Goal: Task Accomplishment & Management: Use online tool/utility

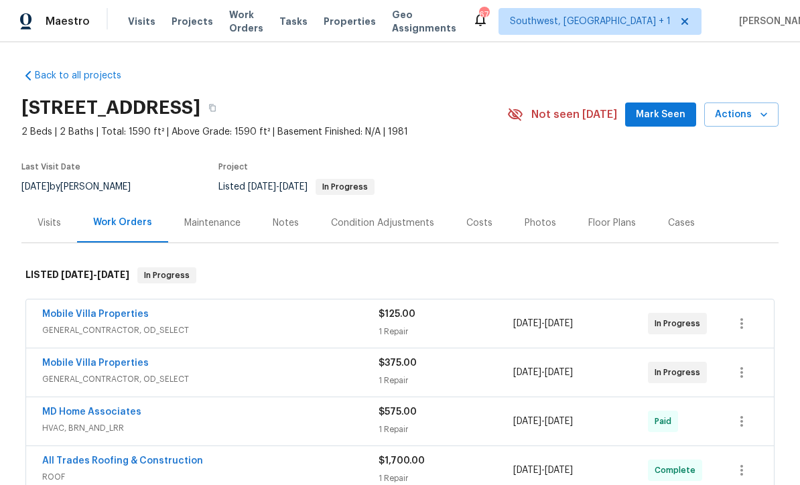
click at [133, 27] on span "Visits" at bounding box center [141, 21] width 27 height 13
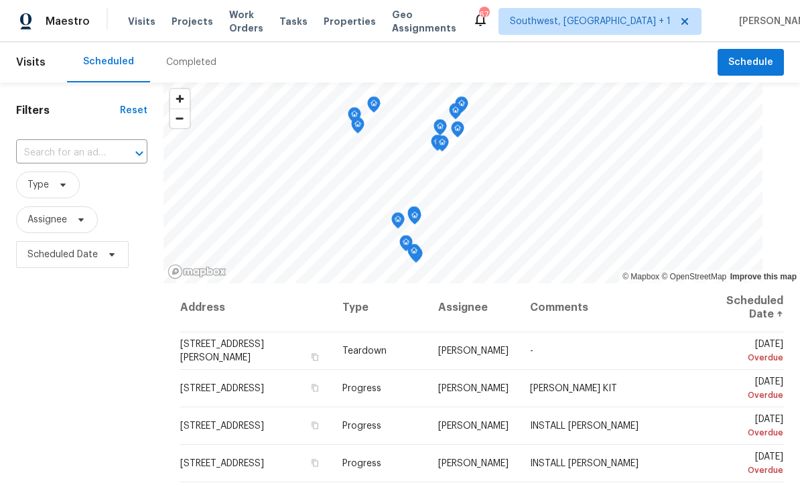
click at [59, 153] on input "text" at bounding box center [63, 153] width 94 height 21
type input "3328 circl"
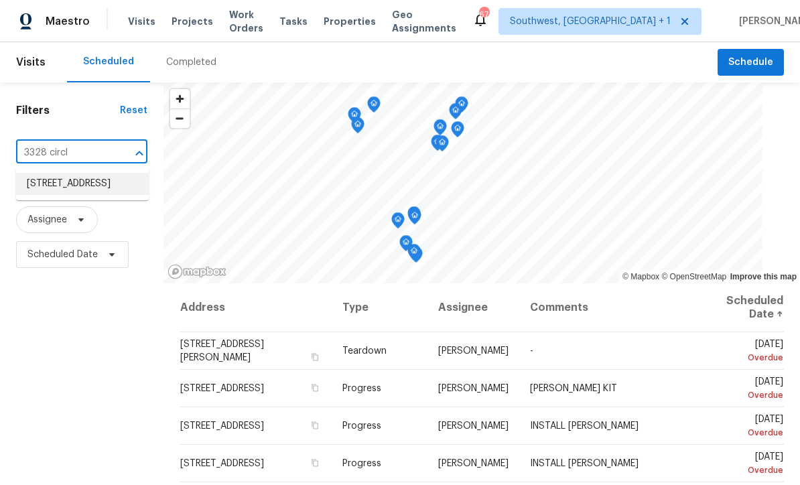
click at [39, 180] on li "[STREET_ADDRESS]" at bounding box center [82, 184] width 133 height 22
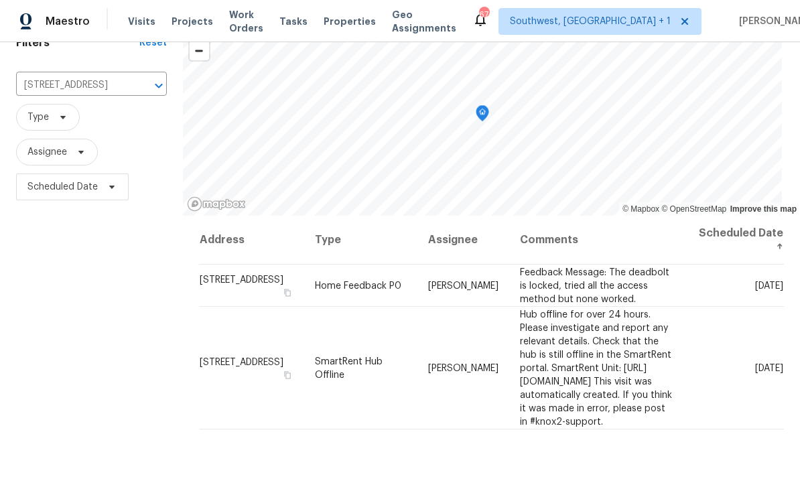
scroll to position [67, 0]
click at [0, 0] on icon at bounding box center [0, 0] width 0 height 0
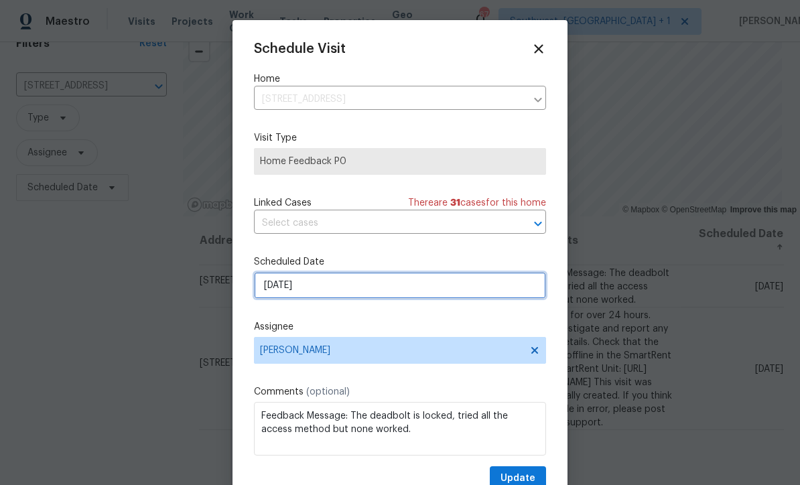
click at [385, 294] on input "[DATE]" at bounding box center [400, 285] width 292 height 27
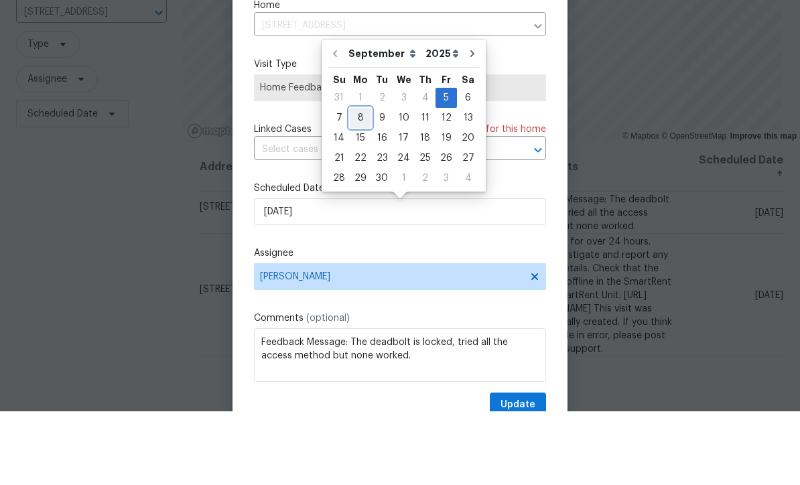
click at [358, 182] on div "8" at bounding box center [360, 191] width 21 height 19
type input "[DATE]"
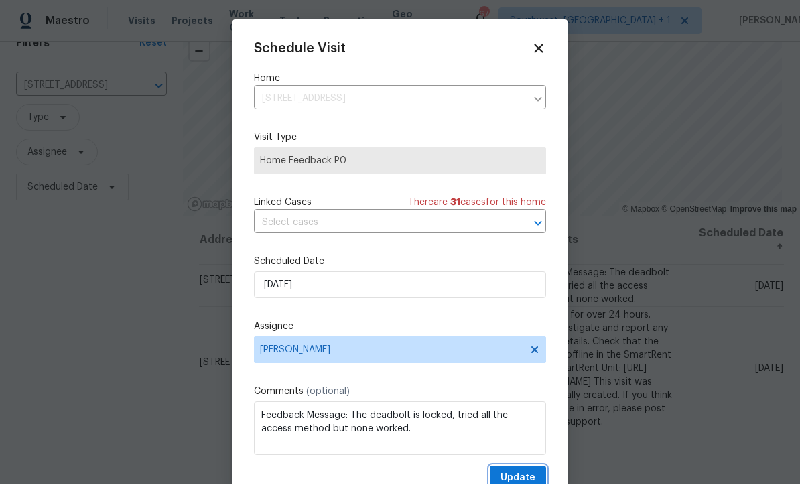
click at [523, 477] on span "Update" at bounding box center [517, 478] width 35 height 17
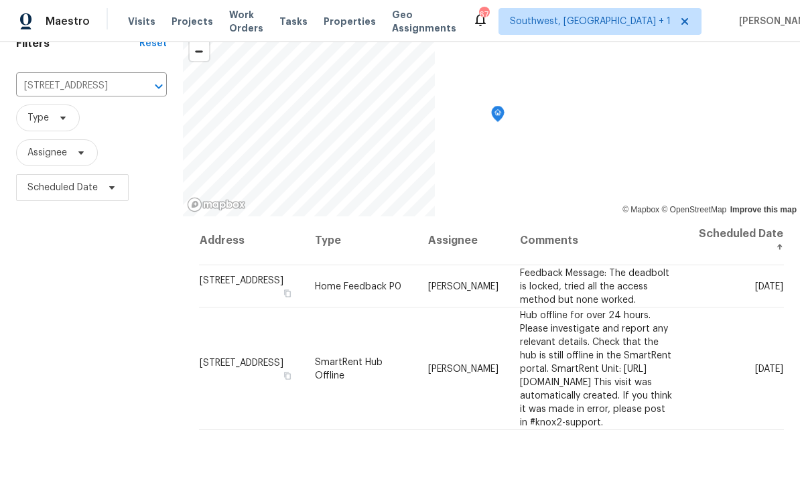
scroll to position [0, 0]
click at [55, 89] on input "[STREET_ADDRESS]" at bounding box center [72, 86] width 113 height 21
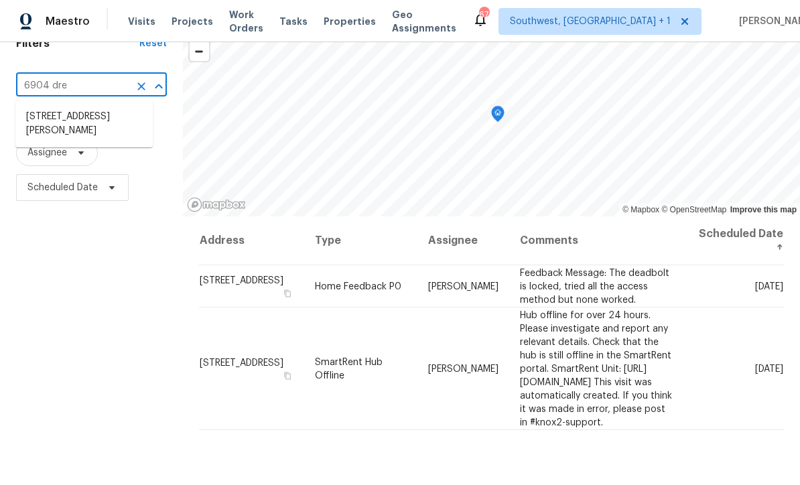
type input "6904 Dre"
click at [46, 125] on li "[STREET_ADDRESS][PERSON_NAME]" at bounding box center [83, 124] width 137 height 36
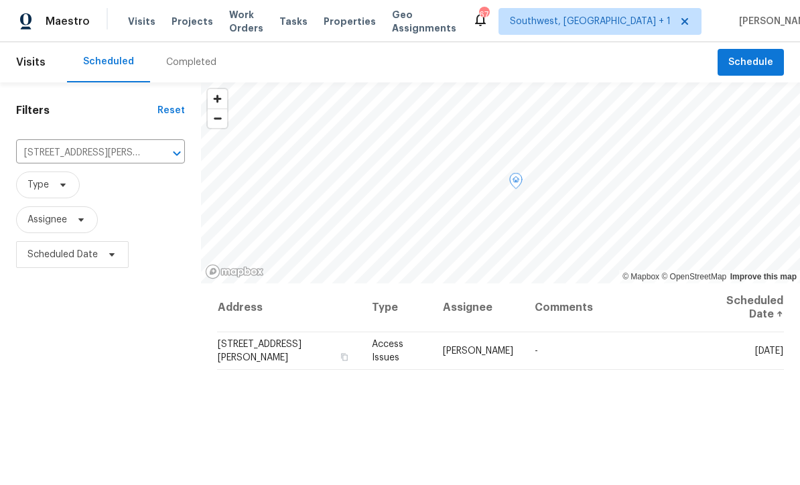
click at [0, 0] on icon at bounding box center [0, 0] width 0 height 0
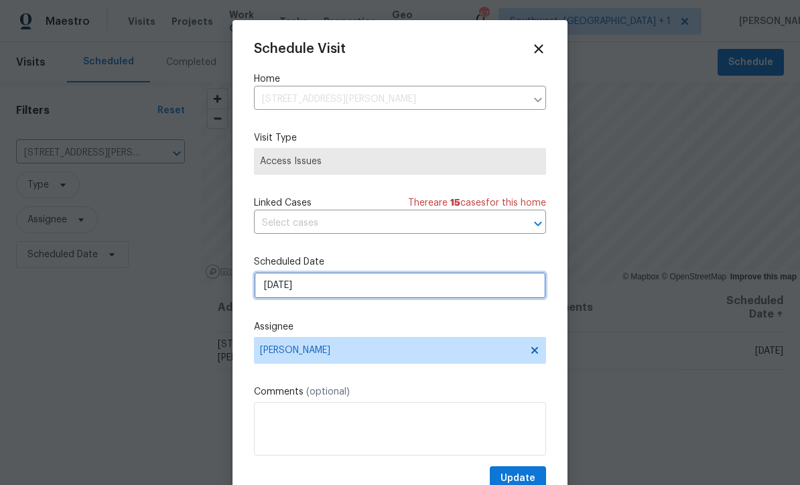
click at [323, 294] on input "[DATE]" at bounding box center [400, 285] width 292 height 27
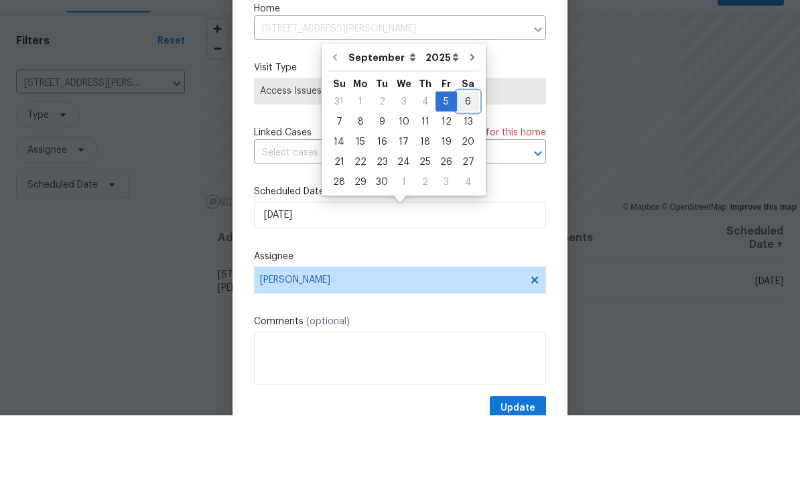
click at [468, 162] on div "6" at bounding box center [468, 171] width 22 height 19
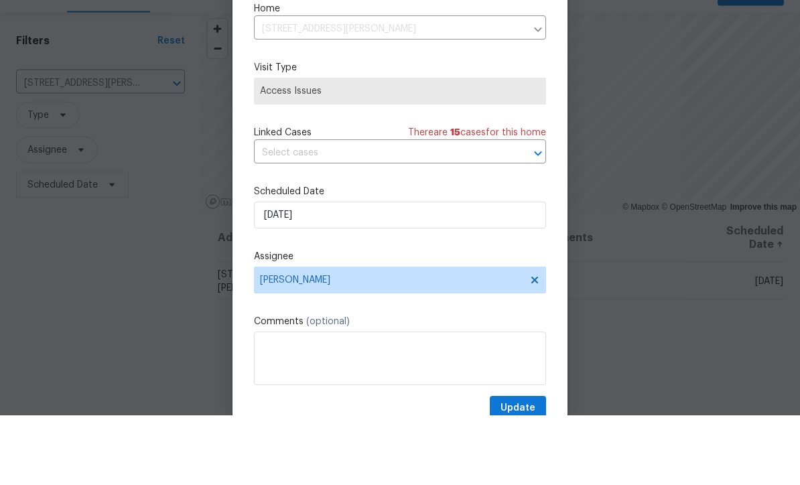
type input "[DATE]"
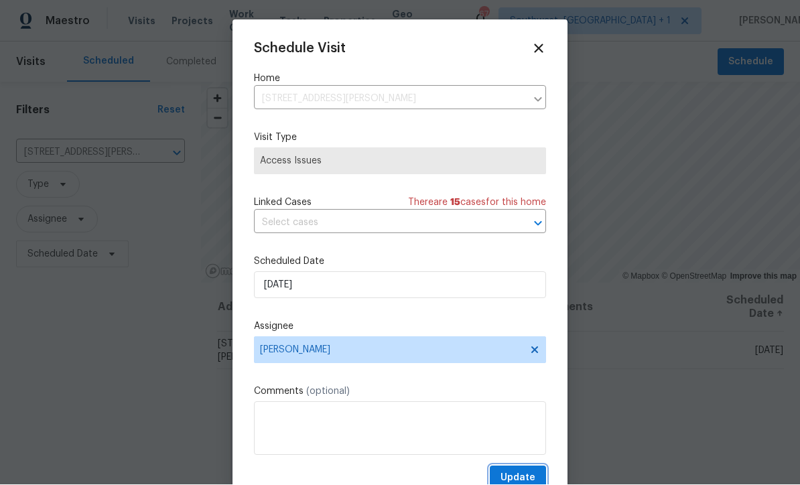
click at [516, 476] on span "Update" at bounding box center [517, 478] width 35 height 17
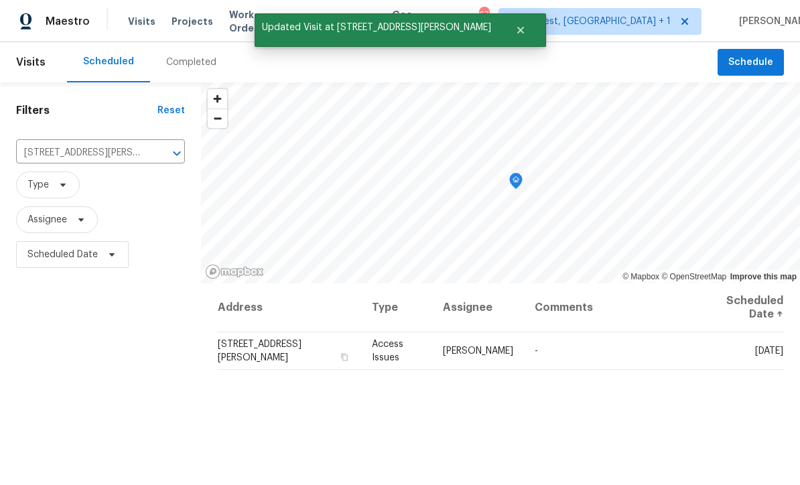
scroll to position [0, 0]
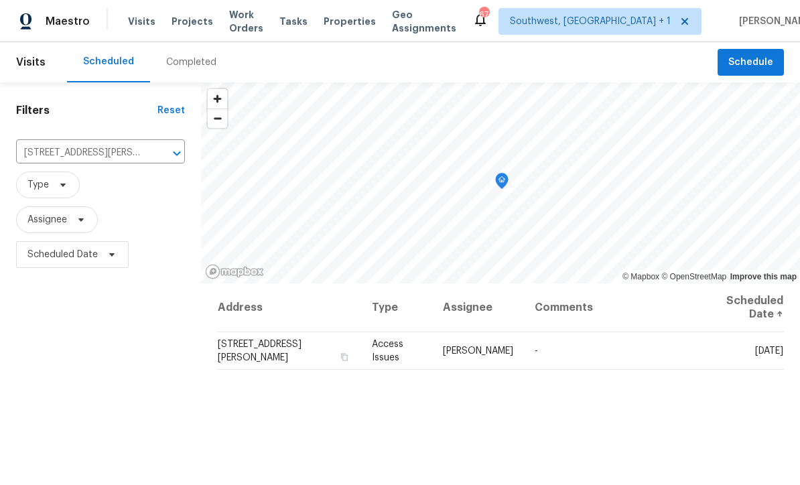
click at [62, 157] on input "[STREET_ADDRESS][PERSON_NAME]" at bounding box center [81, 153] width 131 height 21
type input "6629 p"
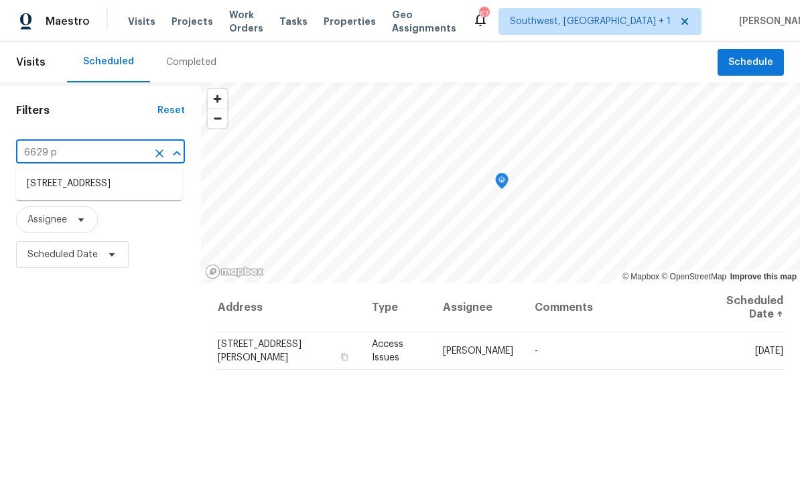
click at [44, 186] on li "[STREET_ADDRESS]" at bounding box center [99, 184] width 166 height 22
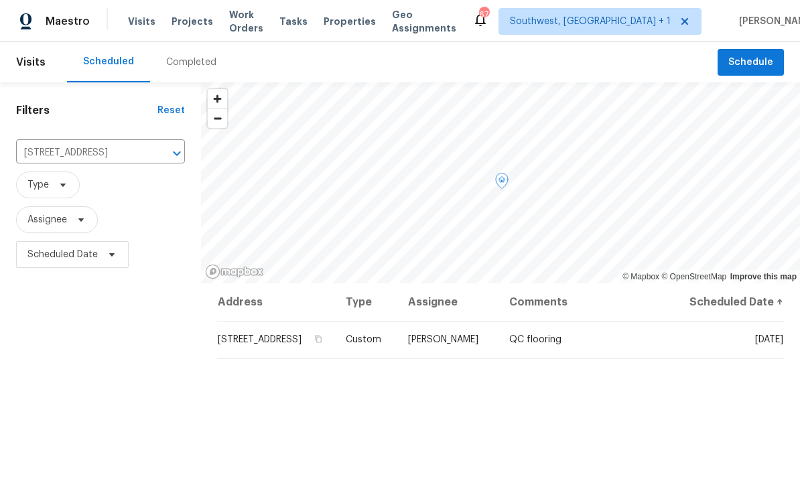
click at [0, 0] on icon at bounding box center [0, 0] width 0 height 0
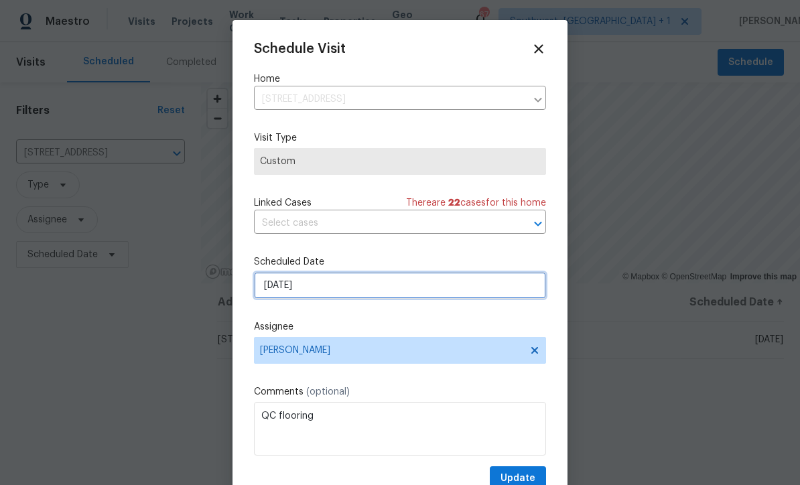
click at [362, 293] on input "[DATE]" at bounding box center [400, 285] width 292 height 27
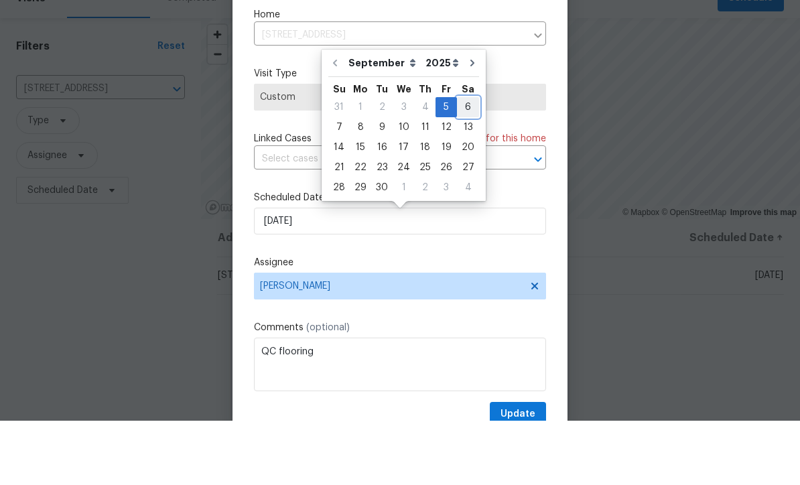
click at [466, 162] on div "6" at bounding box center [468, 171] width 22 height 19
type input "[DATE]"
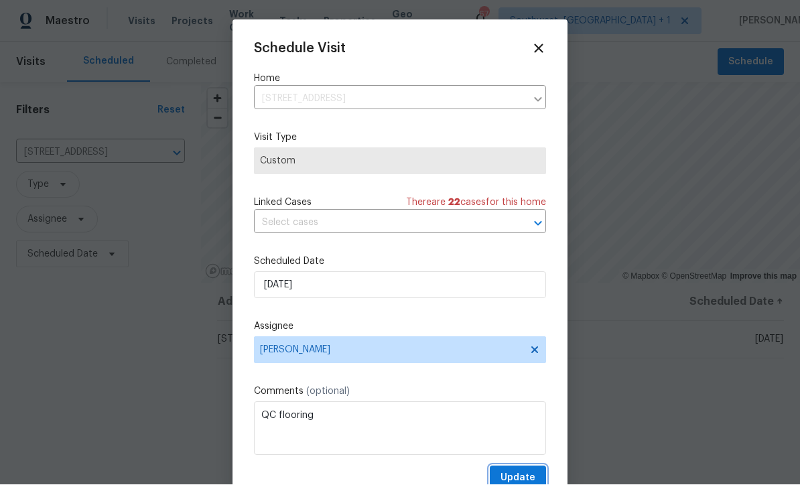
click at [520, 477] on span "Update" at bounding box center [517, 478] width 35 height 17
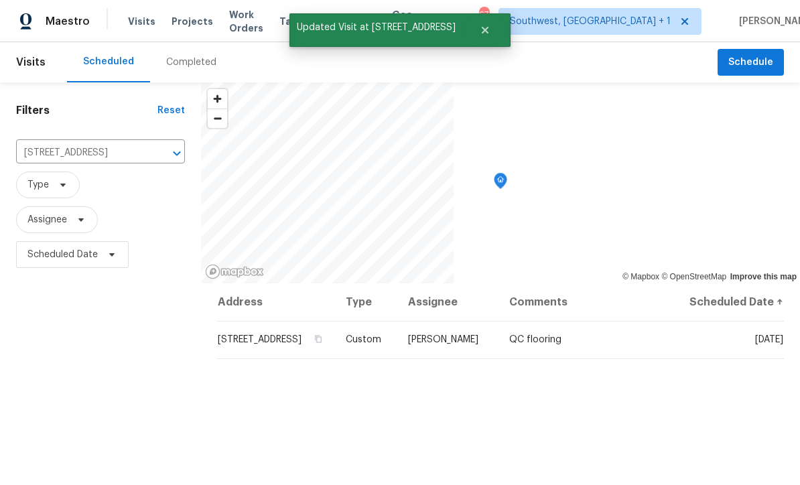
scroll to position [0, 0]
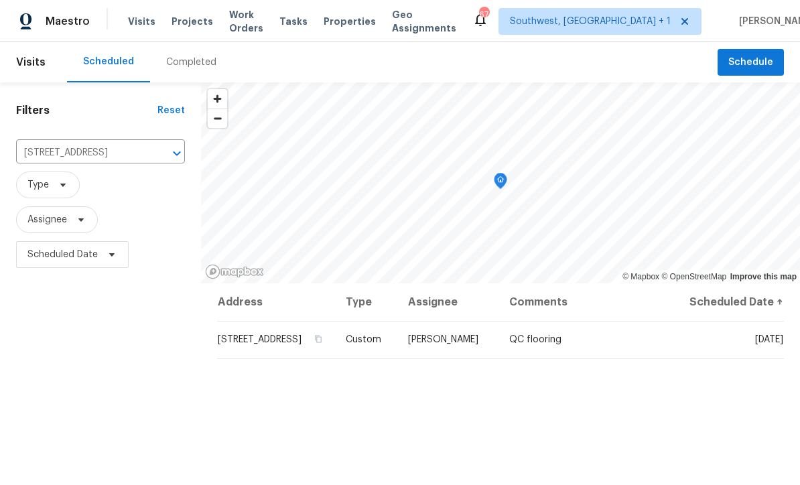
click at [184, 27] on span "Projects" at bounding box center [192, 21] width 42 height 13
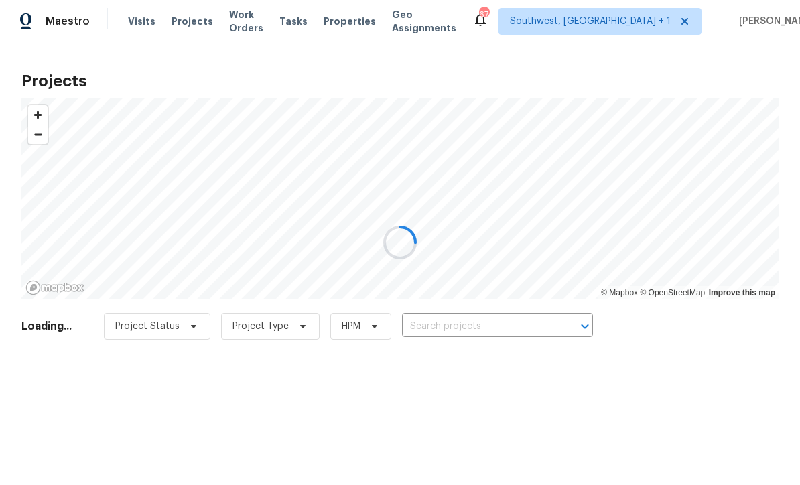
click at [504, 322] on div at bounding box center [400, 242] width 800 height 485
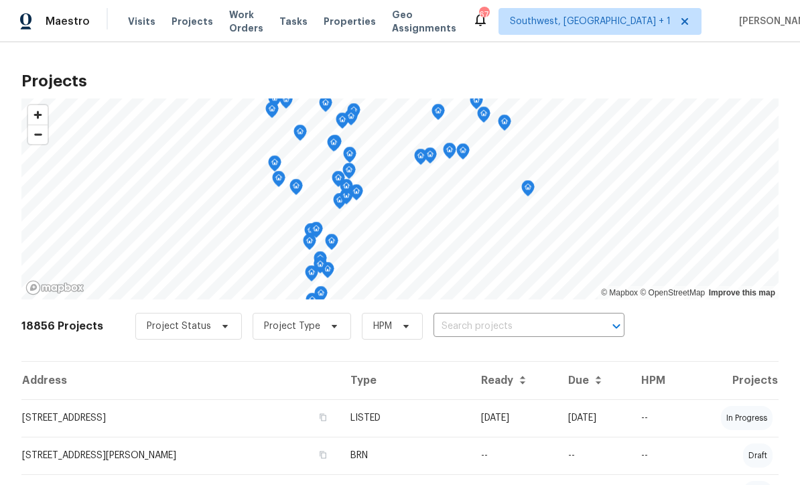
click at [500, 332] on input "text" at bounding box center [509, 326] width 153 height 21
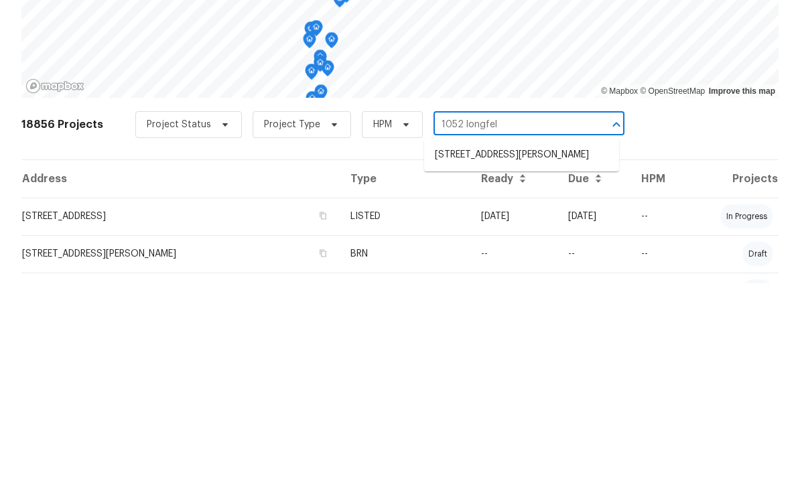
type input "1052 [PERSON_NAME]"
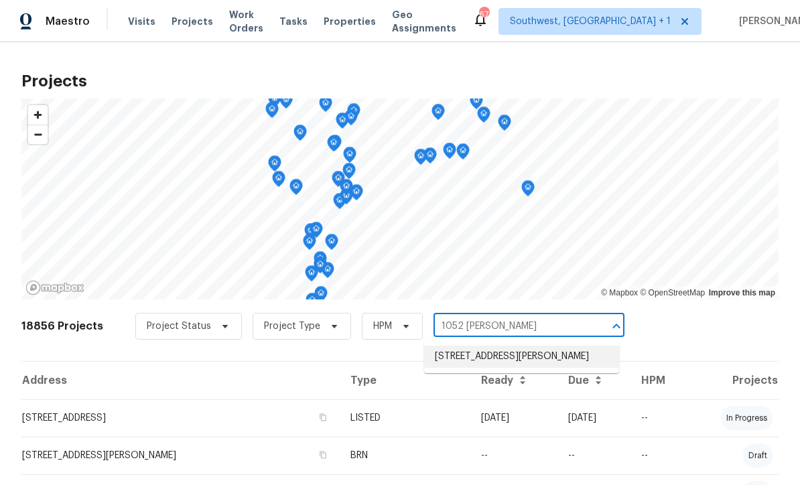
click at [494, 346] on li "[STREET_ADDRESS][PERSON_NAME]" at bounding box center [521, 357] width 195 height 22
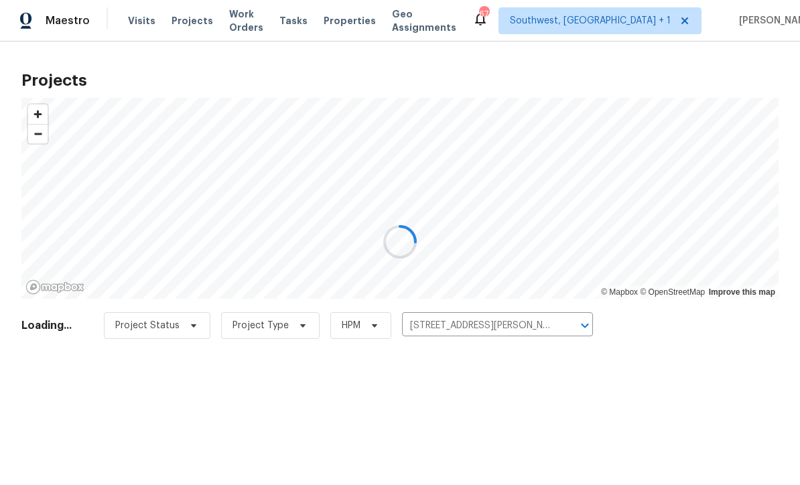
scroll to position [1, 0]
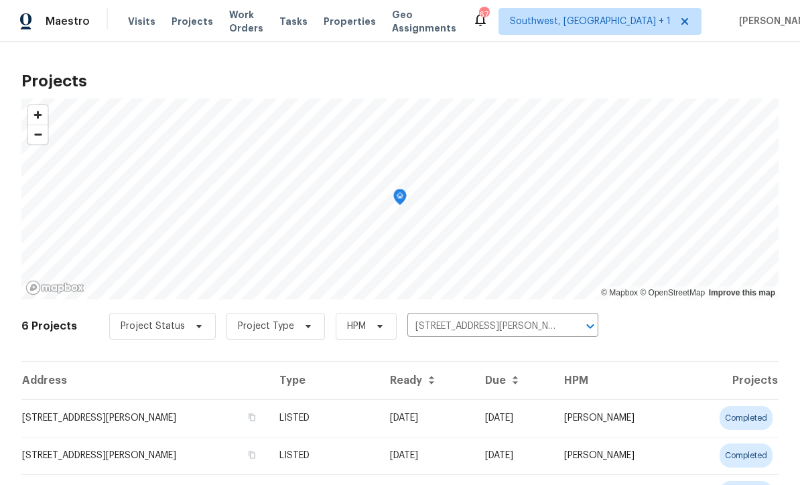
click at [459, 421] on td "[DATE]" at bounding box center [426, 418] width 95 height 38
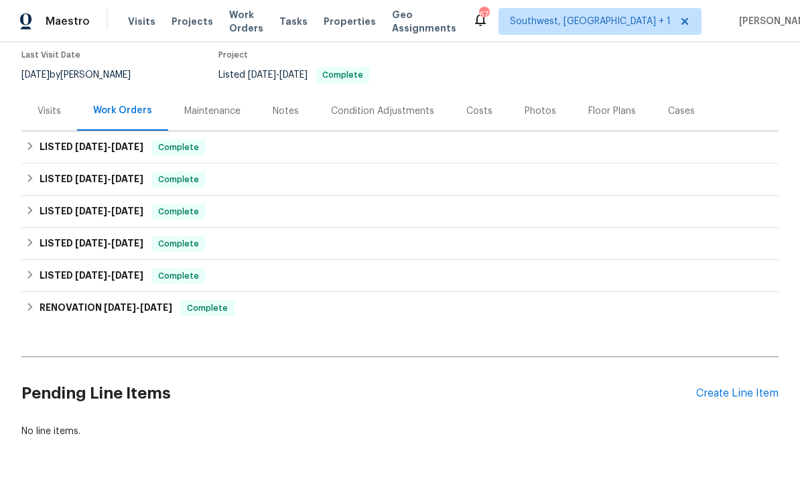
scroll to position [111, 0]
click at [742, 393] on div "Create Line Item" at bounding box center [737, 394] width 82 height 13
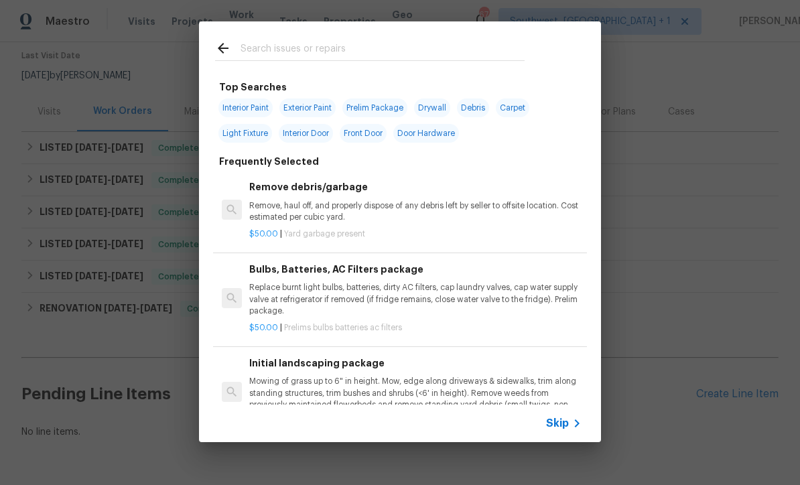
click at [563, 428] on span "Skip" at bounding box center [557, 423] width 23 height 13
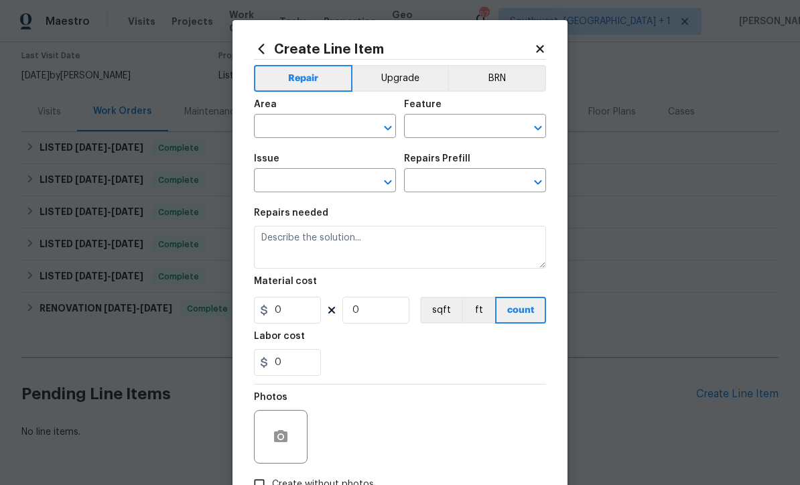
click at [316, 124] on input "text" at bounding box center [306, 127] width 104 height 21
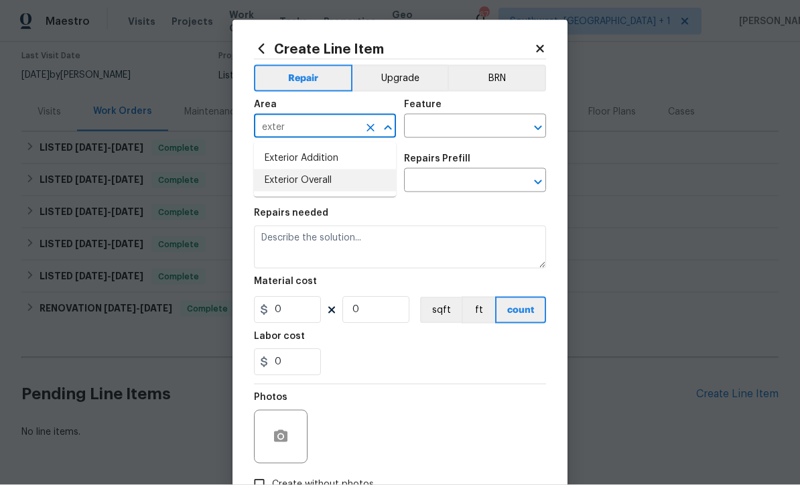
click at [318, 186] on li "Exterior Overall" at bounding box center [325, 180] width 142 height 22
type input "Exterior Overall"
click at [478, 127] on input "text" at bounding box center [456, 127] width 104 height 21
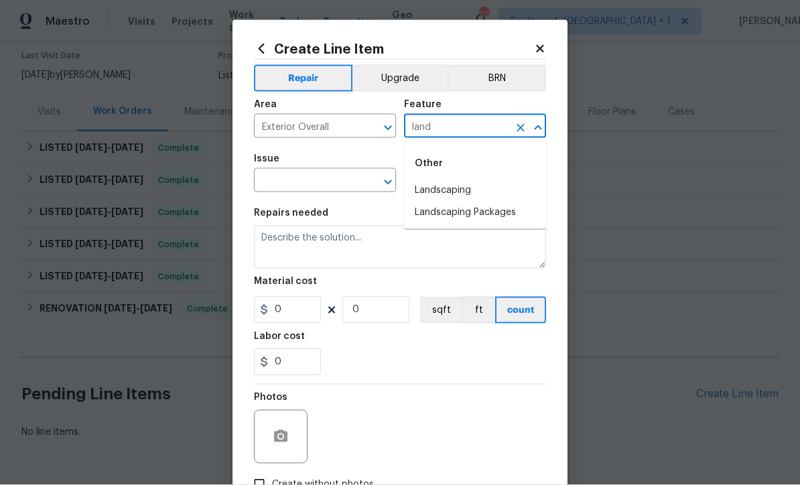
click at [465, 187] on li "Landscaping" at bounding box center [475, 191] width 142 height 22
type input "Landscaping"
click at [353, 184] on input "text" at bounding box center [306, 181] width 104 height 21
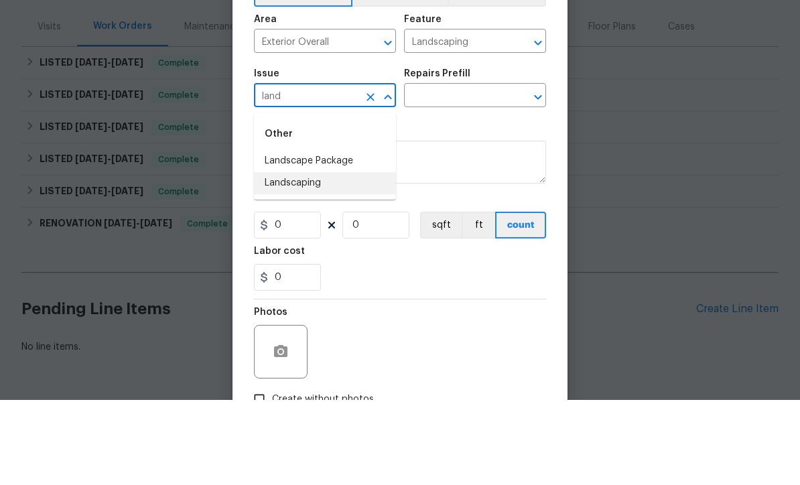
click at [315, 257] on li "Landscaping" at bounding box center [325, 268] width 142 height 22
type input "Landscaping"
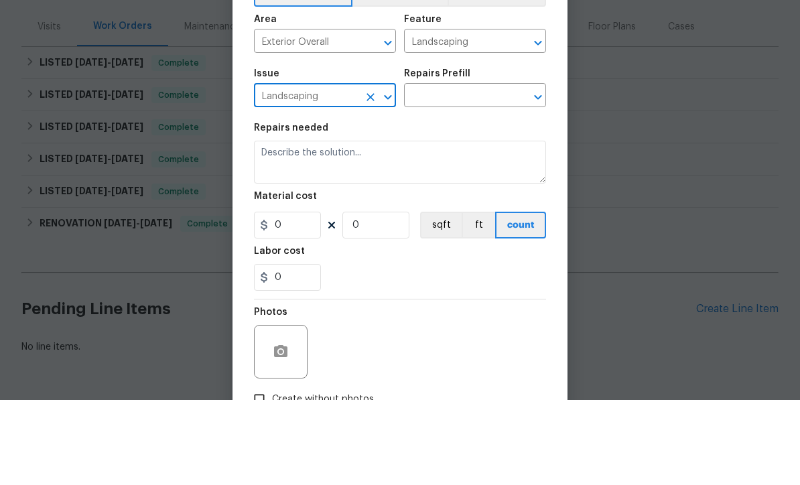
click at [508, 171] on input "text" at bounding box center [456, 181] width 104 height 21
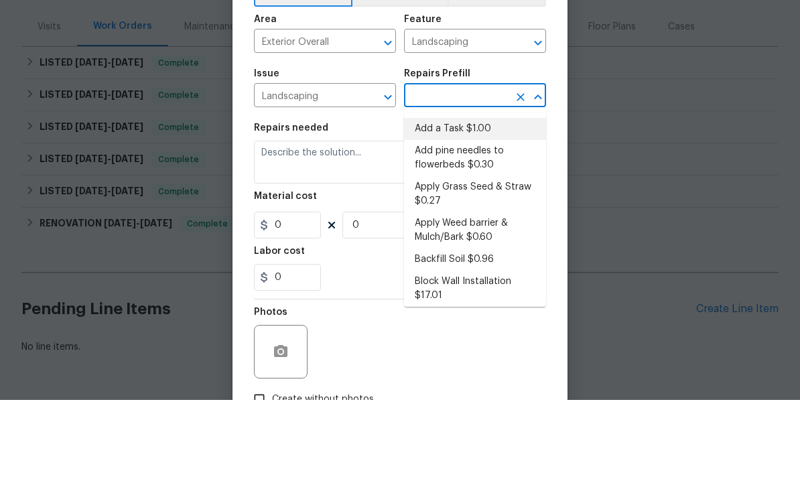
click at [500, 203] on li "Add a Task $1.00" at bounding box center [475, 214] width 142 height 22
type input "Add a Task $1.00"
type textarea "HPM to detail"
type input "1"
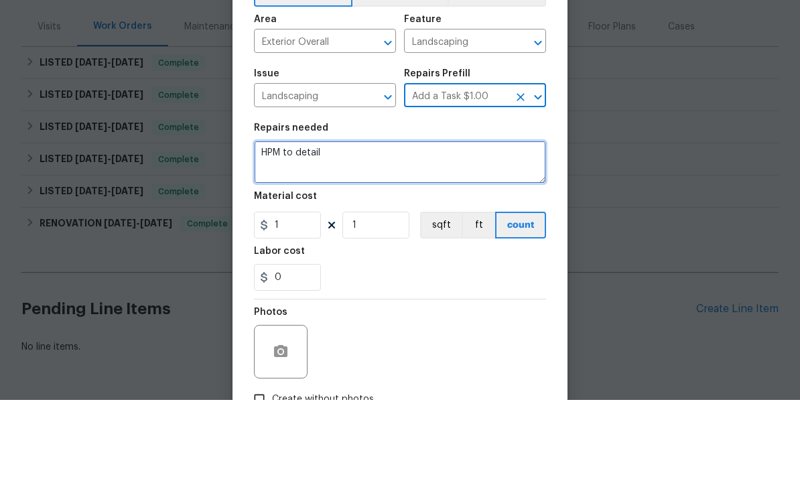
click at [445, 226] on textarea "HPM to detail" at bounding box center [400, 247] width 292 height 43
type textarea "H"
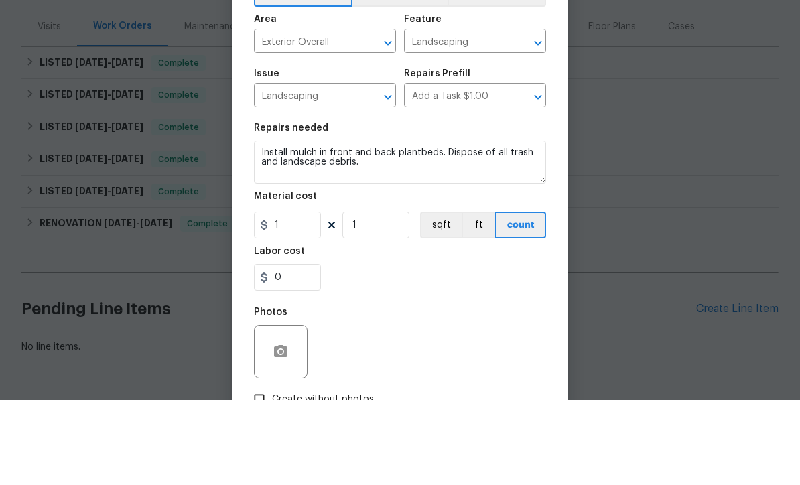
scroll to position [44, 0]
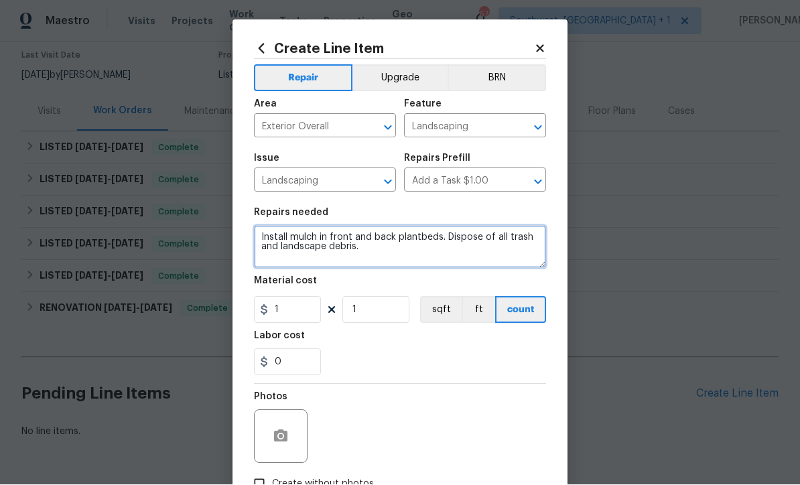
type textarea "Install mulch in front and back plantbeds. Dispose of all trash and landscape d…"
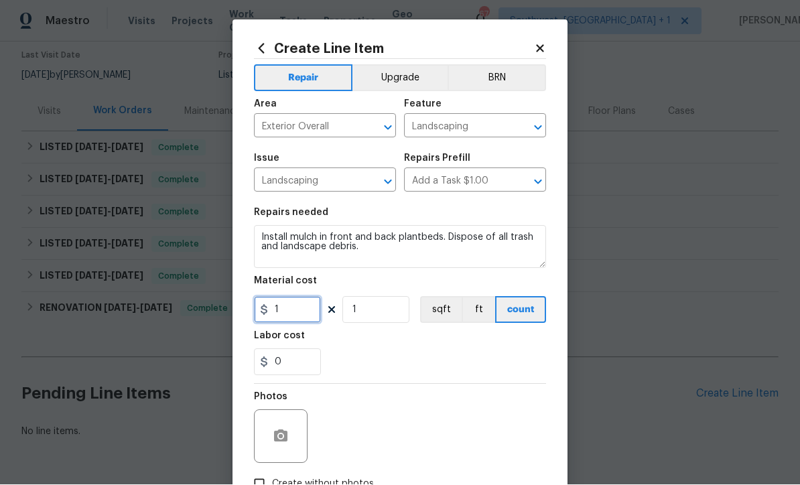
click at [286, 313] on input "1" at bounding box center [287, 310] width 67 height 27
type input "250"
click at [266, 437] on button "button" at bounding box center [281, 437] width 32 height 32
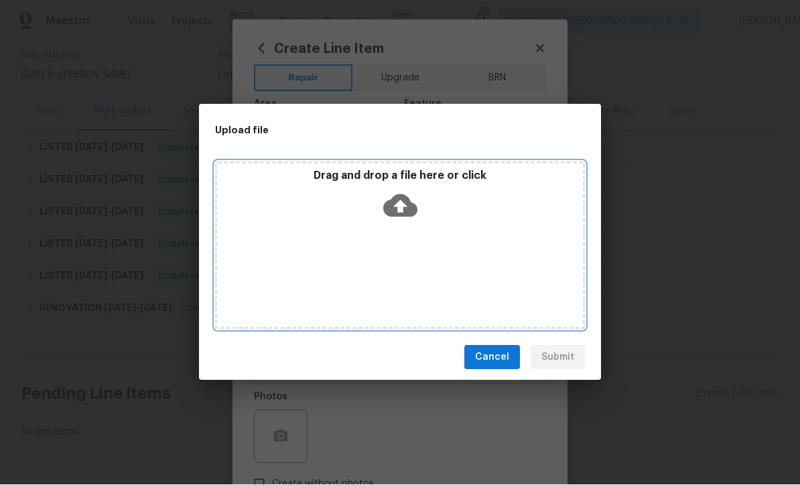
click at [400, 208] on icon at bounding box center [400, 206] width 34 height 34
